Goal: Task Accomplishment & Management: Use online tool/utility

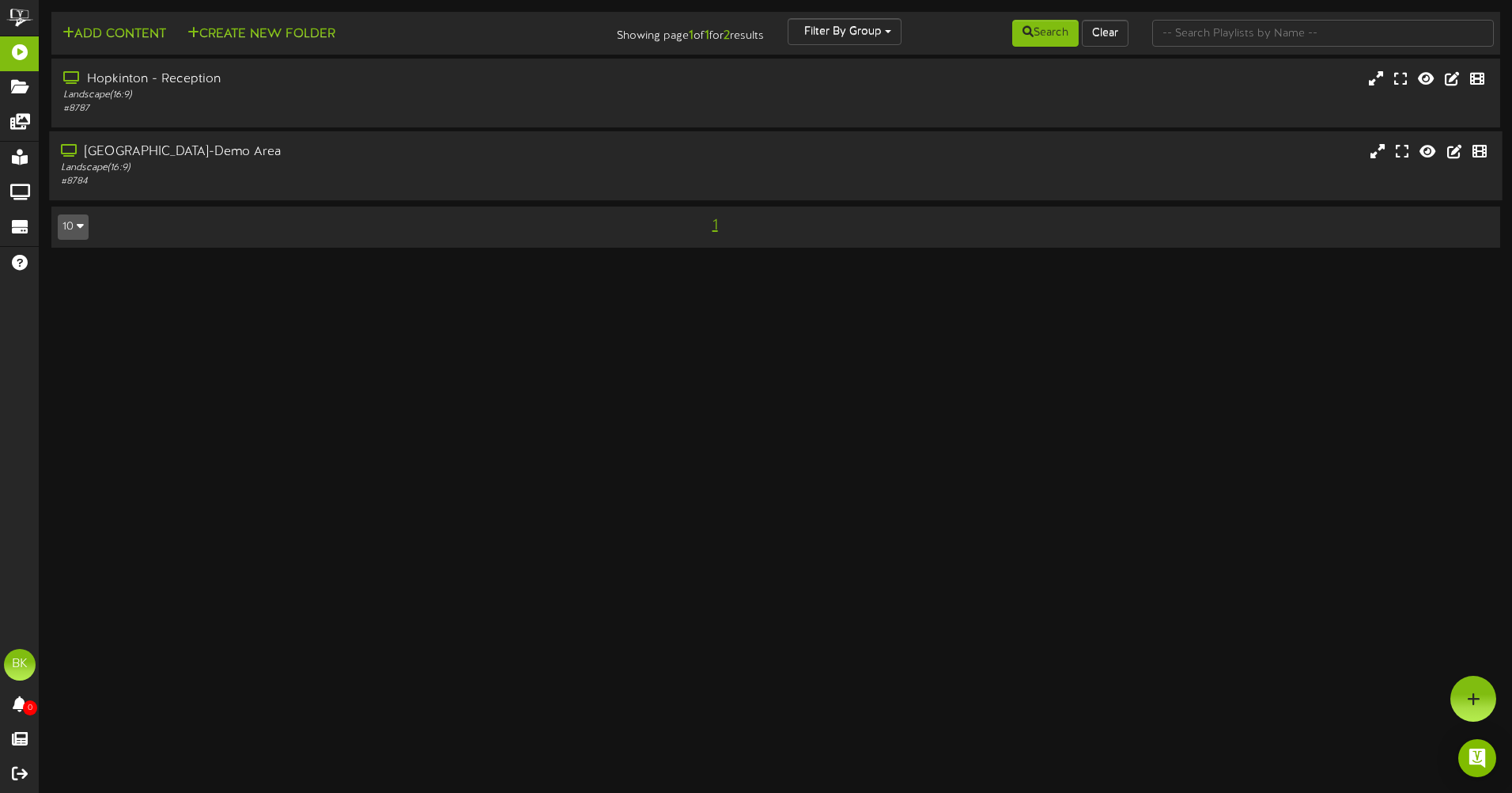
click at [113, 154] on div "[GEOGRAPHIC_DATA]-Demo Area" at bounding box center [352, 153] width 582 height 18
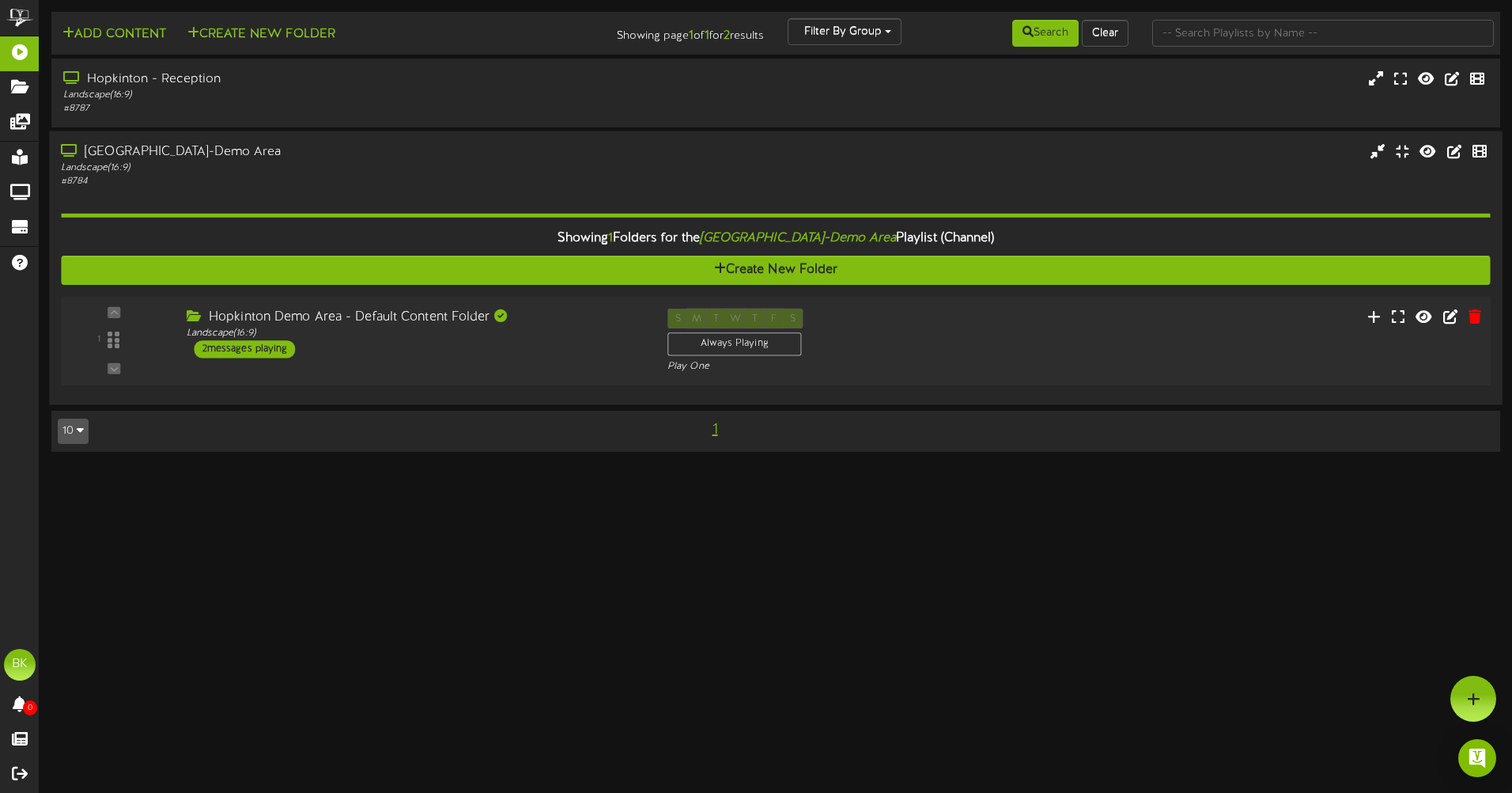
click at [226, 348] on div "2 messages playing" at bounding box center [245, 348] width 101 height 17
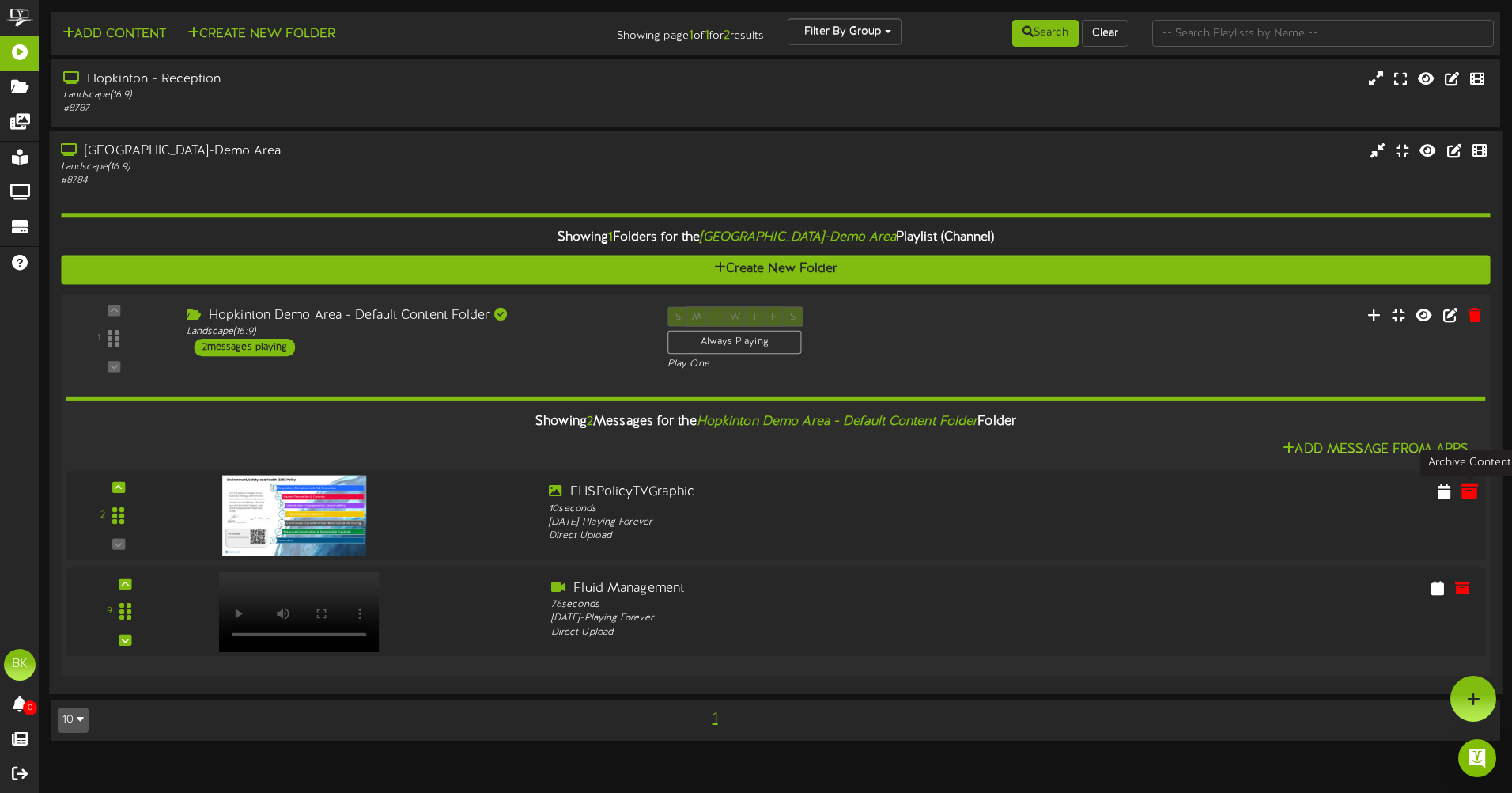
click at [1467, 494] on icon at bounding box center [1469, 490] width 17 height 17
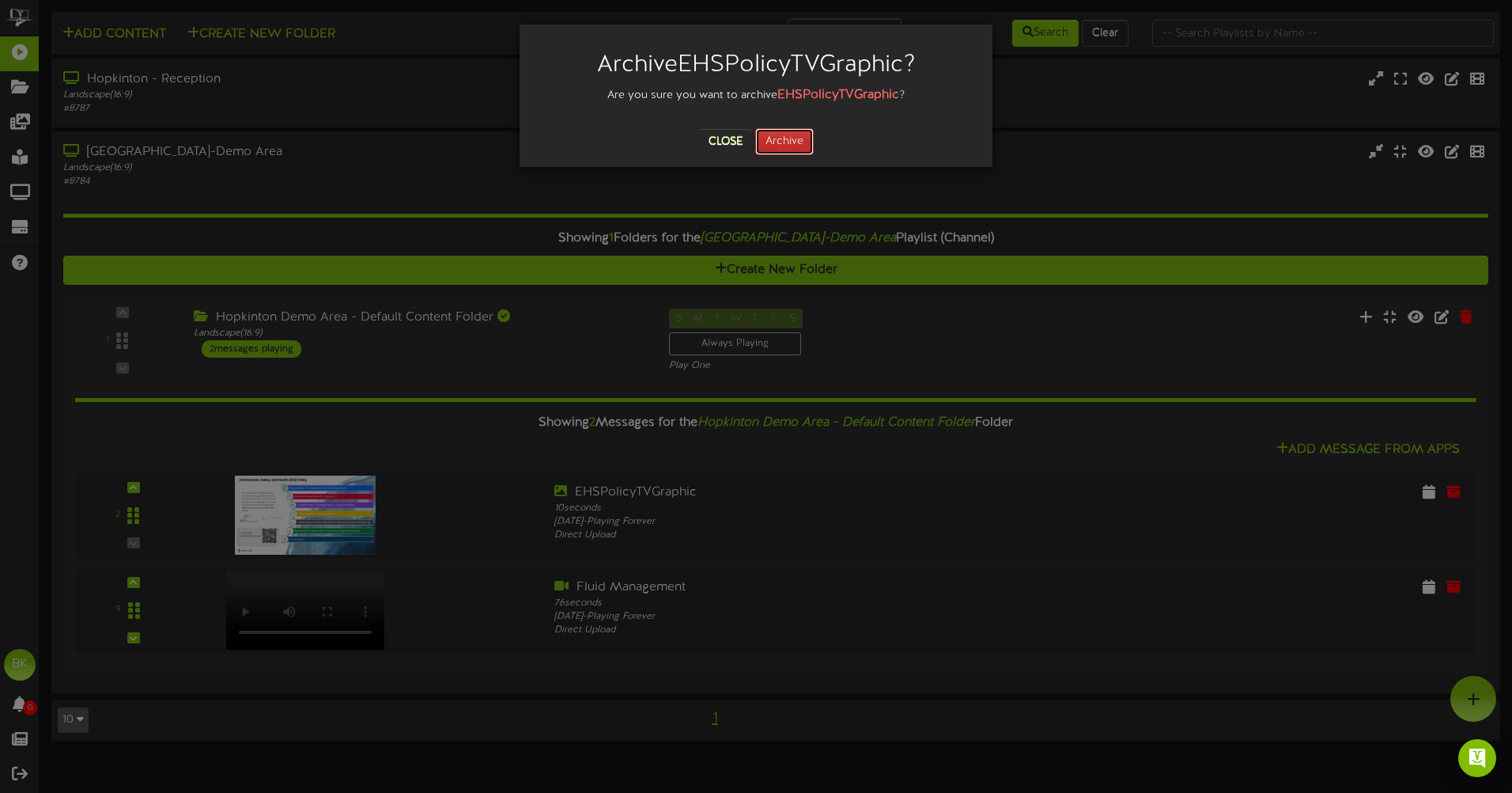
click at [768, 147] on button "Archive" at bounding box center [785, 141] width 59 height 27
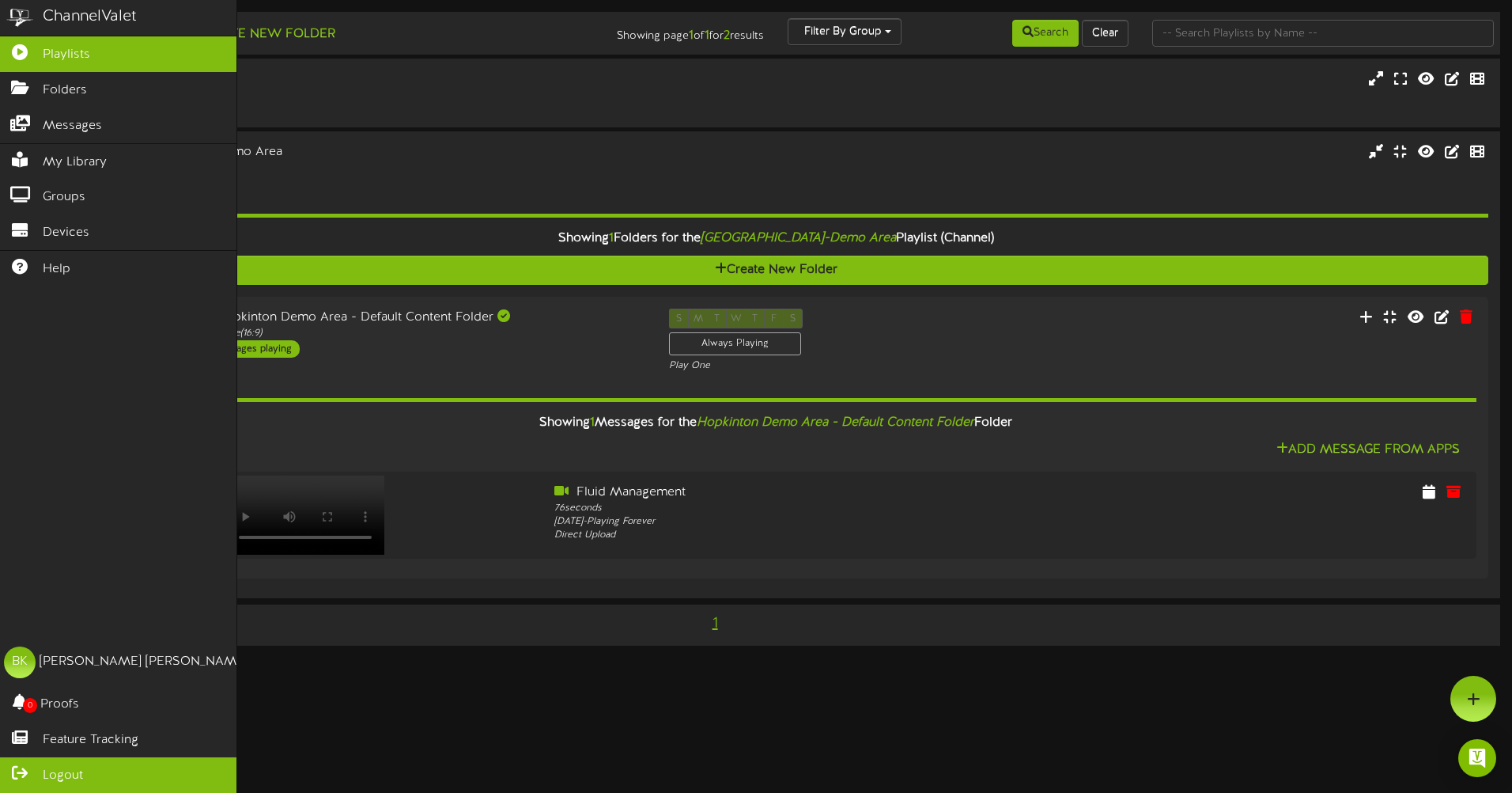
click at [31, 773] on icon at bounding box center [20, 771] width 39 height 12
